Goal: Task Accomplishment & Management: Manage account settings

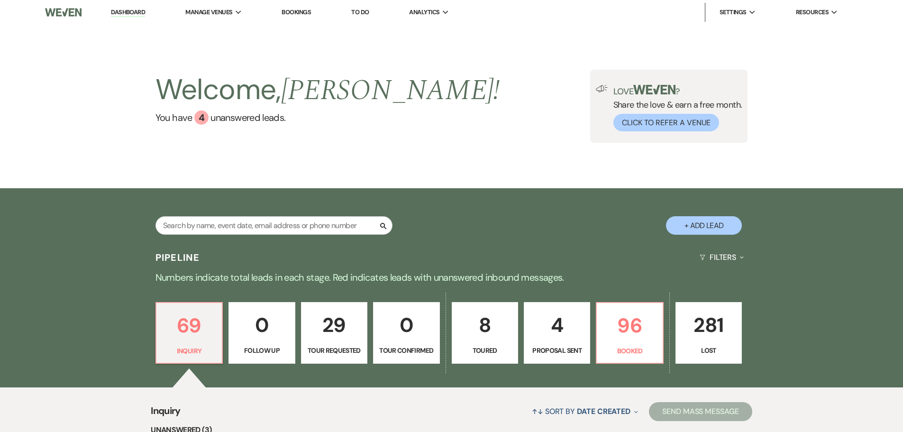
click at [291, 14] on link "Bookings" at bounding box center [296, 12] width 29 height 8
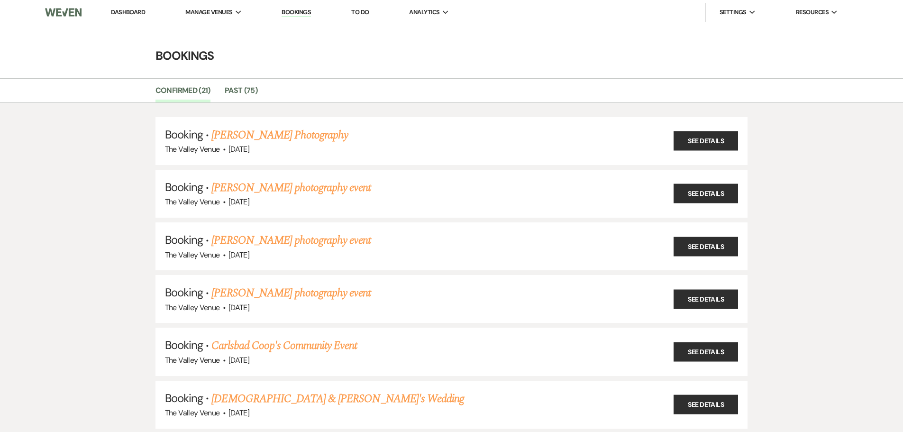
click at [305, 13] on link "Bookings" at bounding box center [296, 12] width 29 height 9
click at [305, 11] on link "Bookings" at bounding box center [296, 12] width 29 height 9
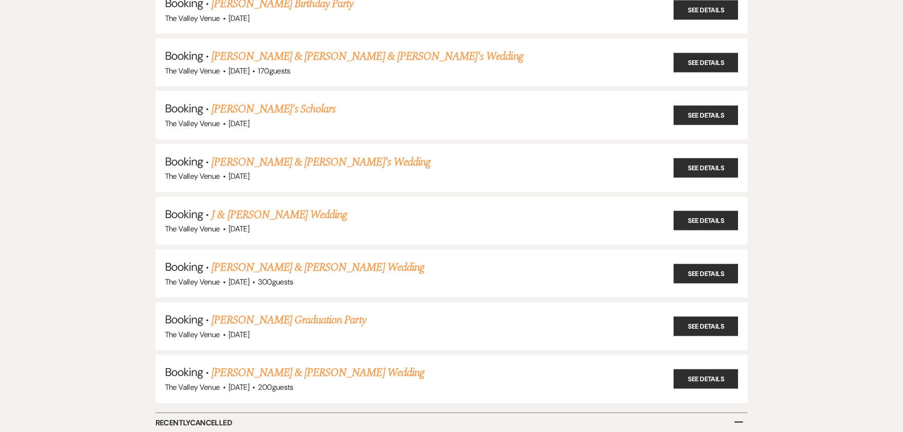
scroll to position [806, 0]
